Goal: Task Accomplishment & Management: Manage account settings

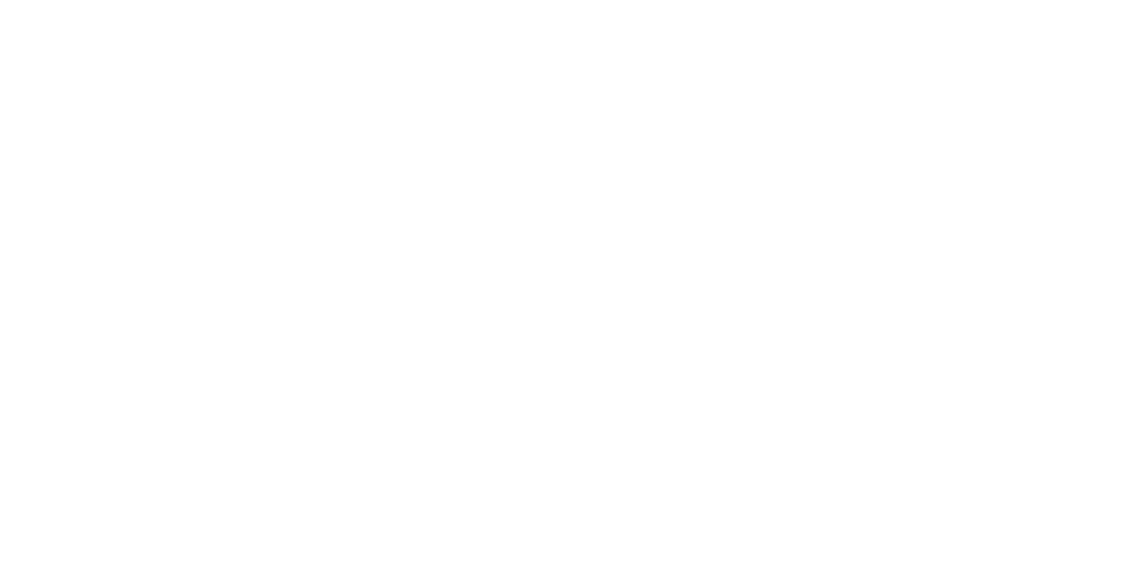
type input "**********"
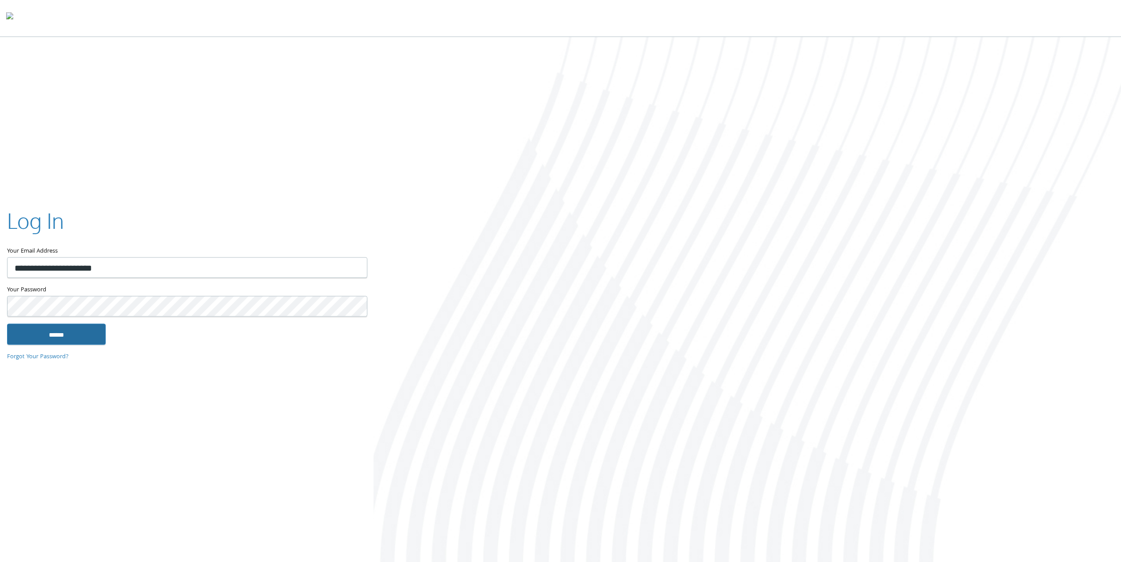
click at [45, 335] on input "******" at bounding box center [56, 334] width 99 height 21
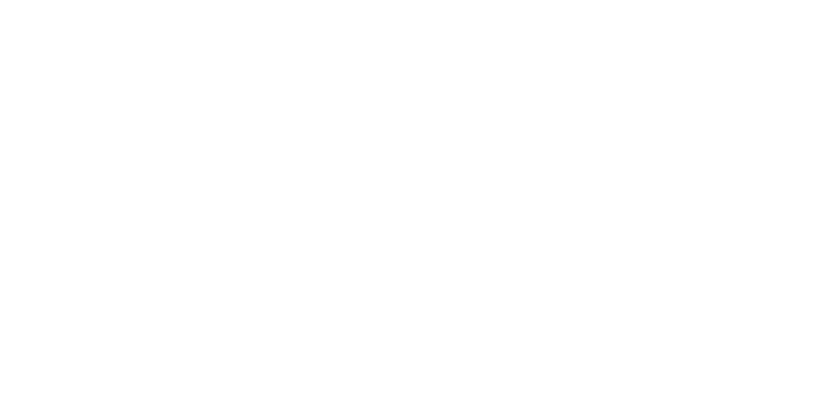
type input "**********"
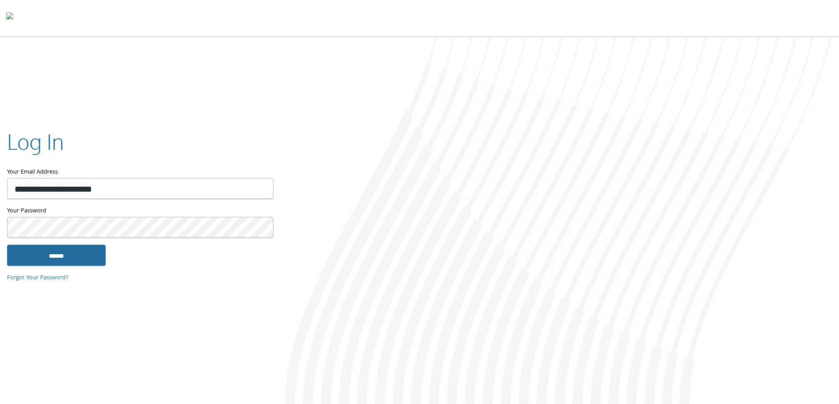
click at [59, 259] on input "******" at bounding box center [56, 254] width 99 height 21
